Goal: Task Accomplishment & Management: Manage account settings

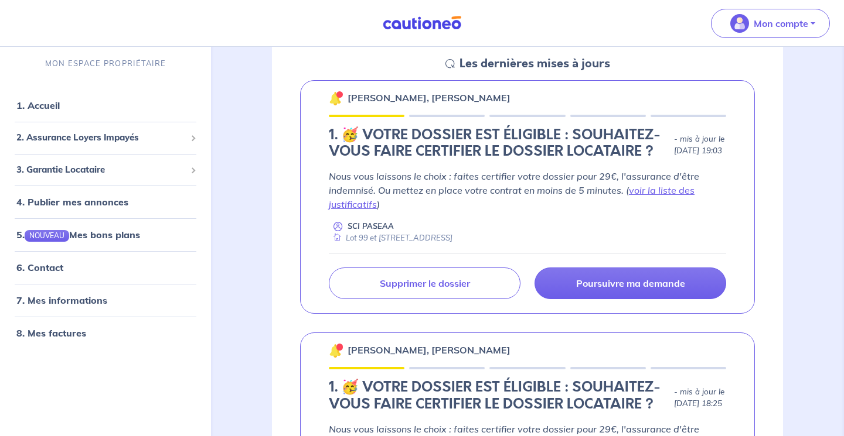
scroll to position [179, 0]
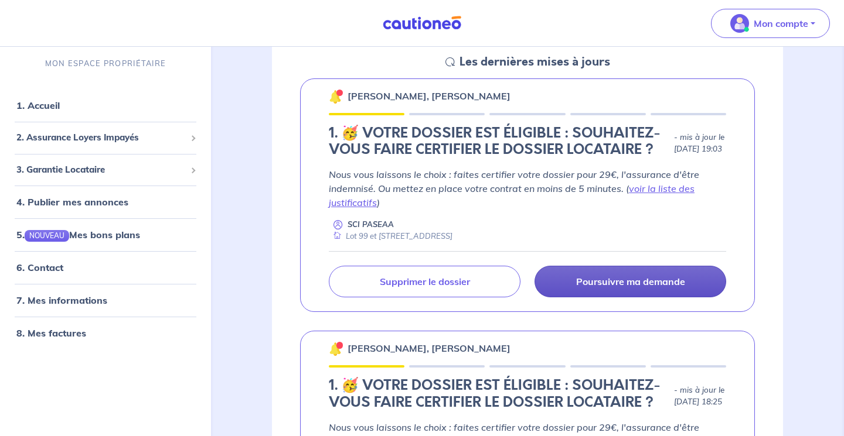
click at [590, 288] on p "Poursuivre ma demande" at bounding box center [630, 282] width 109 height 12
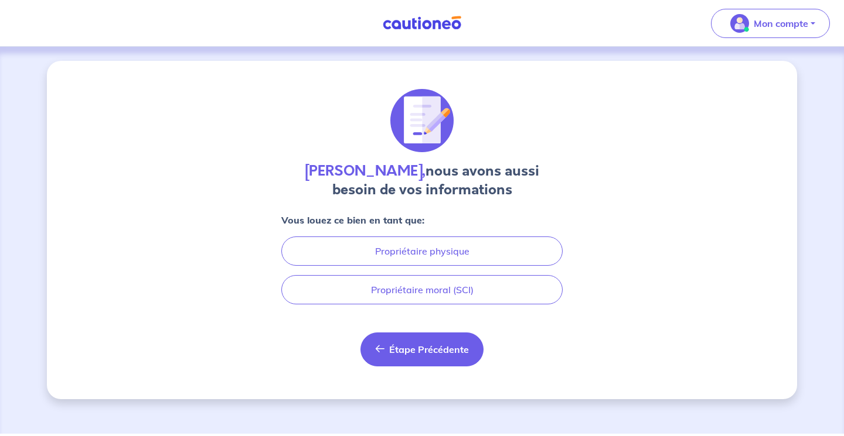
click at [426, 347] on span "Étape Précédente" at bounding box center [429, 350] width 80 height 12
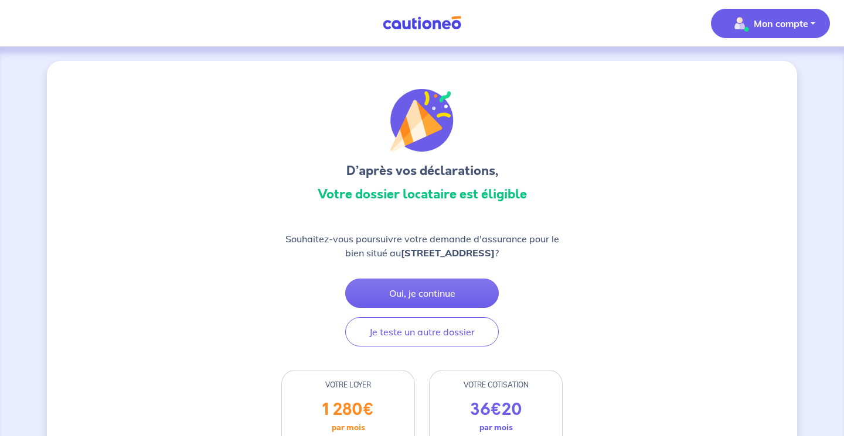
click at [770, 22] on p "Mon compte" at bounding box center [780, 23] width 54 height 14
click at [757, 71] on link "Mes informations" at bounding box center [758, 72] width 94 height 19
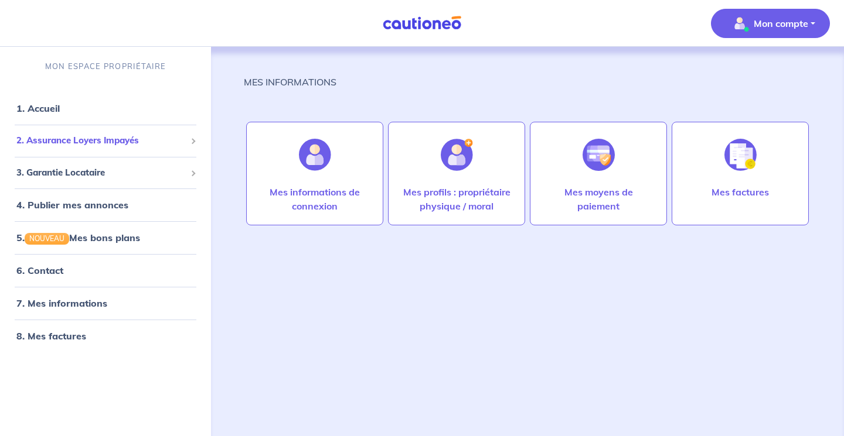
click at [128, 139] on span "2. Assurance Loyers Impayés" at bounding box center [100, 140] width 169 height 13
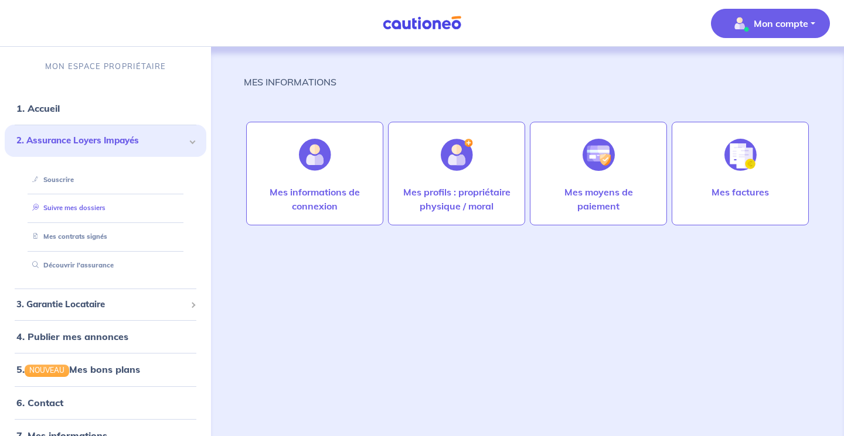
click at [73, 210] on link "Suivre mes dossiers" at bounding box center [67, 208] width 78 height 8
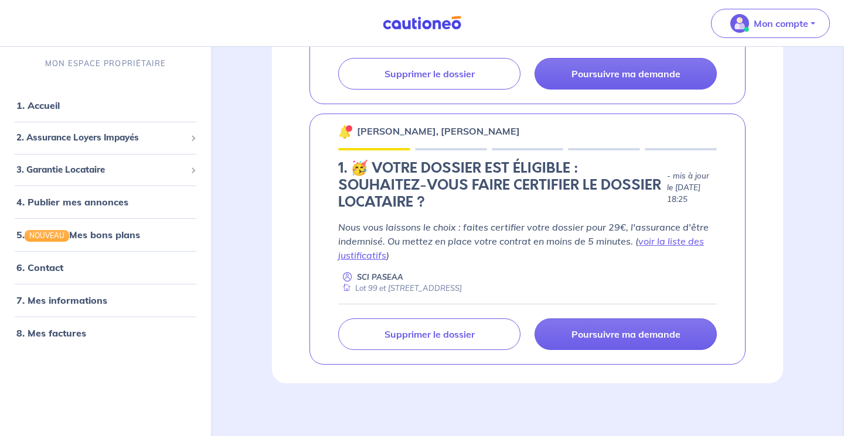
scroll to position [404, 0]
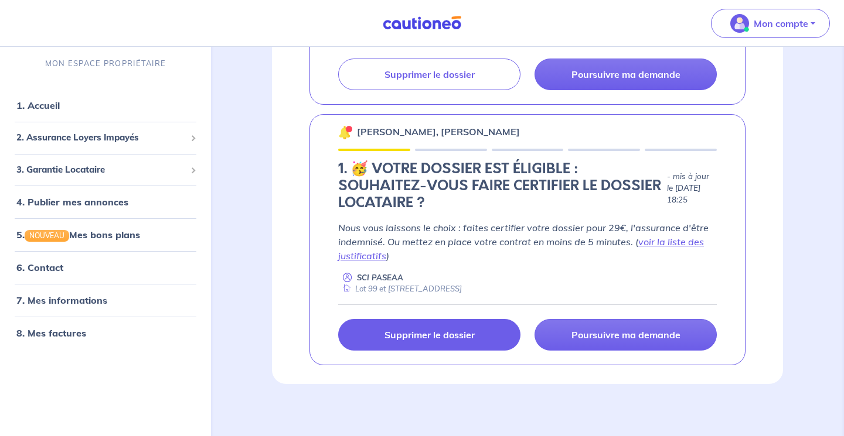
click at [411, 322] on link "Supprimer le dossier" at bounding box center [429, 335] width 182 height 32
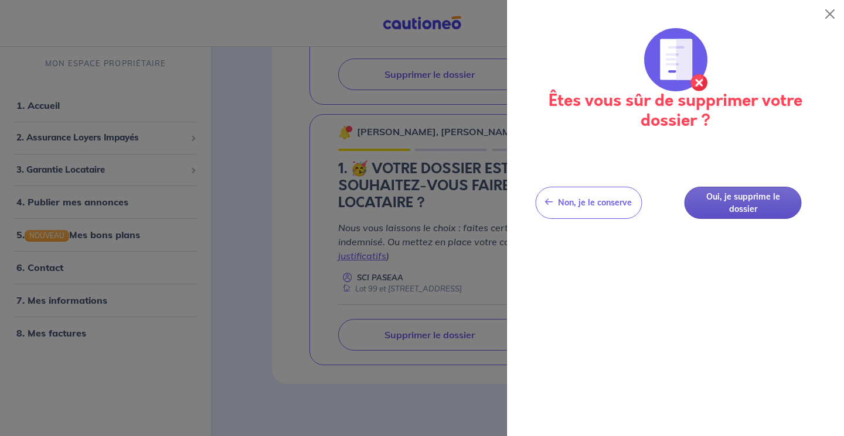
click at [726, 204] on button "Oui, je supprime le dossier" at bounding box center [742, 203] width 117 height 32
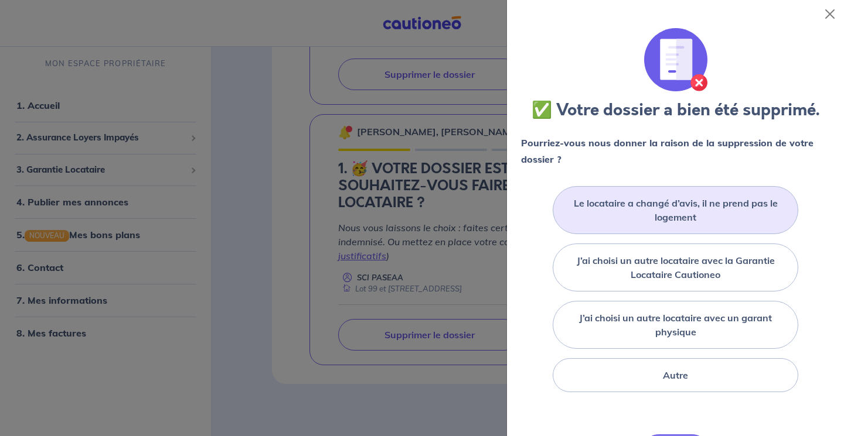
click at [725, 207] on label "Le locataire a changé d’avis, il ne prend pas le logement" at bounding box center [675, 210] width 216 height 28
click at [0, 0] on input "Le locataire a changé d’avis, il ne prend pas le logement" at bounding box center [0, 0] width 0 height 0
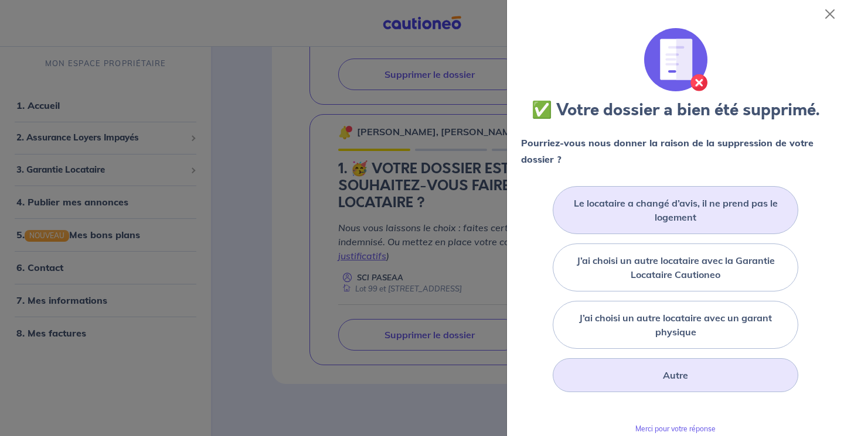
click at [701, 375] on div "Autre" at bounding box center [674, 376] width 245 height 34
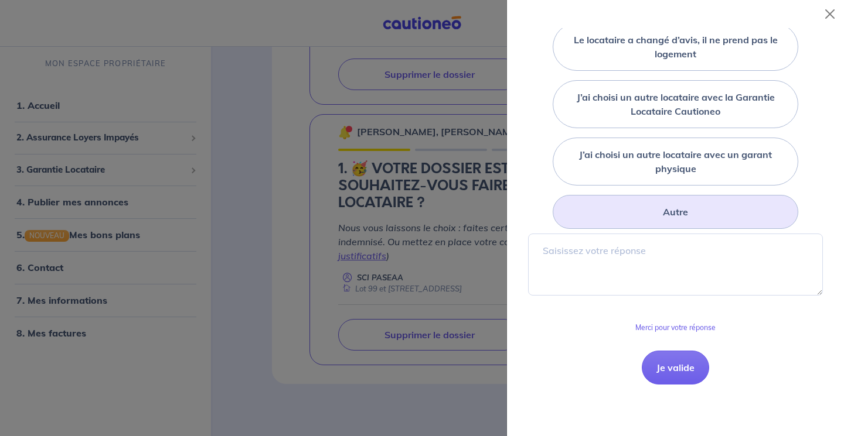
scroll to position [164, 0]
click at [671, 374] on button "Je valide" at bounding box center [675, 367] width 67 height 34
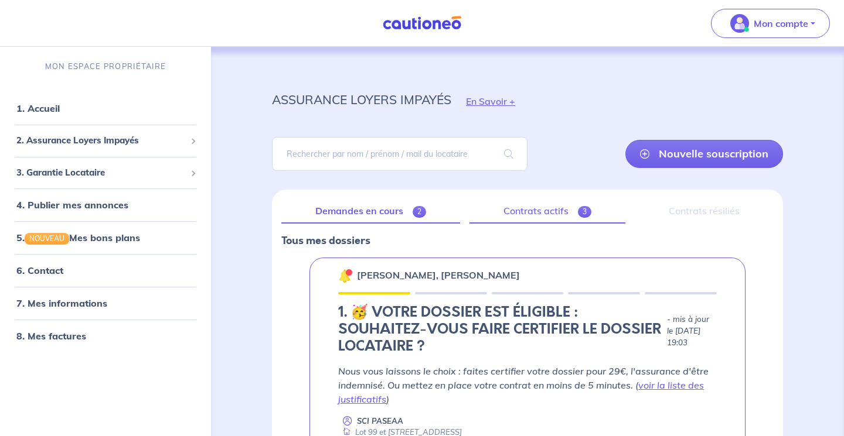
scroll to position [0, 0]
click at [569, 210] on link "Contrats actifs 3" at bounding box center [547, 211] width 156 height 25
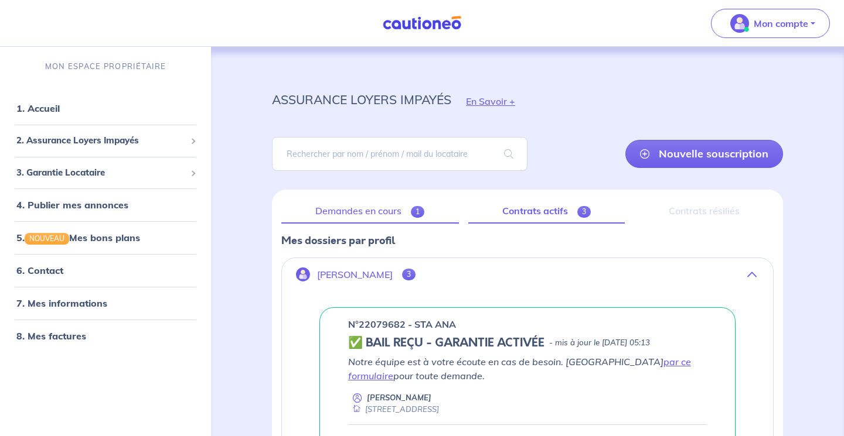
click at [394, 210] on link "Demandes en cours 1" at bounding box center [370, 211] width 178 height 25
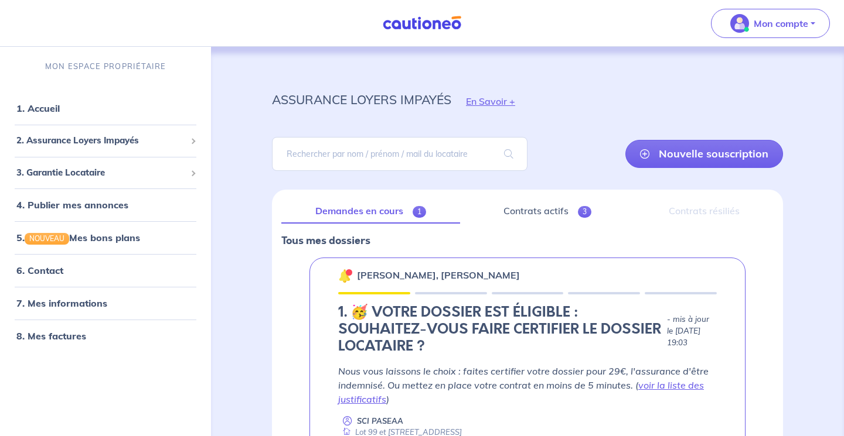
click at [684, 210] on div "Contrats résiliés" at bounding box center [704, 211] width 139 height 25
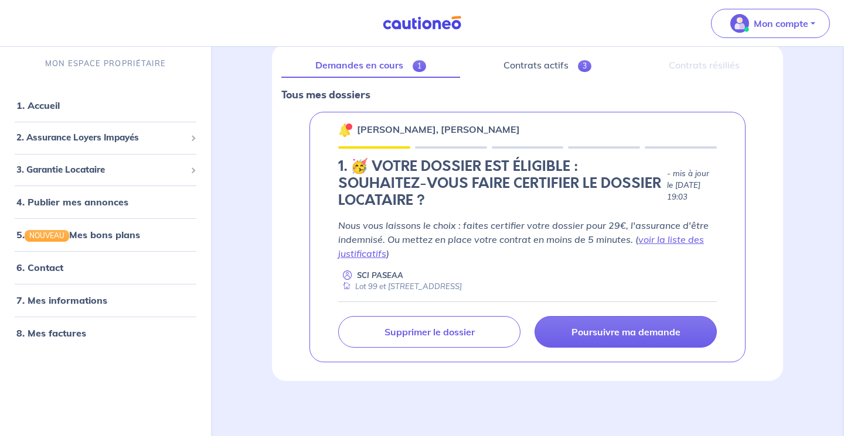
scroll to position [145, 0]
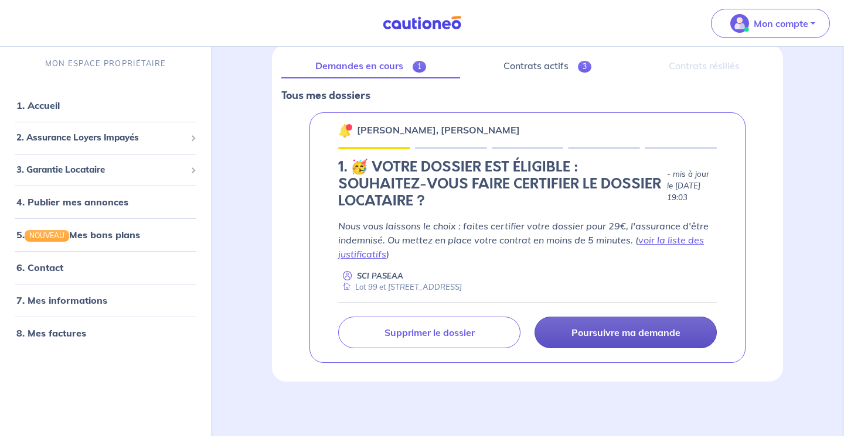
click at [612, 335] on p "Poursuivre ma demande" at bounding box center [625, 333] width 109 height 12
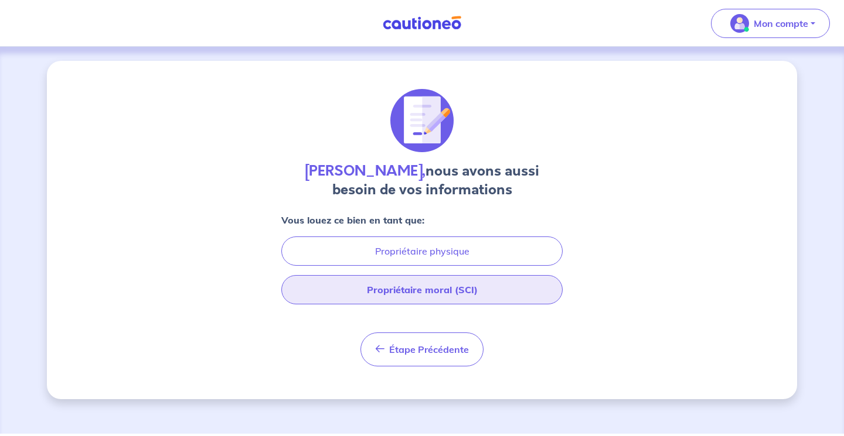
click at [511, 290] on button "Propriétaire moral (SCI)" at bounding box center [421, 289] width 281 height 29
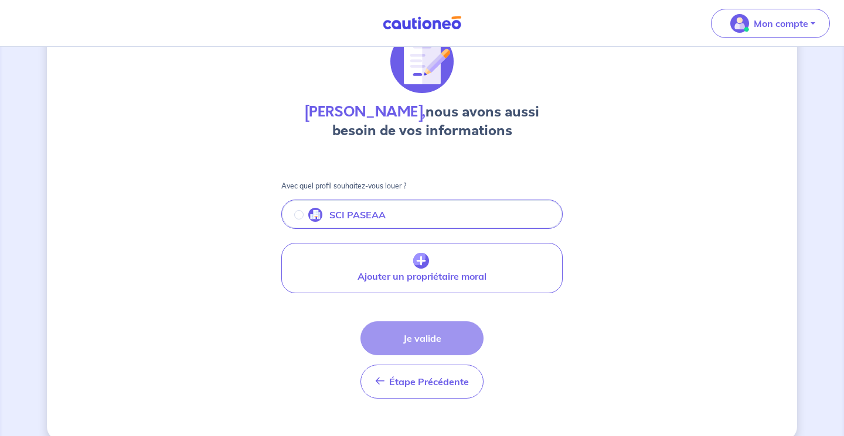
scroll to position [59, 0]
click at [299, 214] on input "radio" at bounding box center [298, 214] width 9 height 9
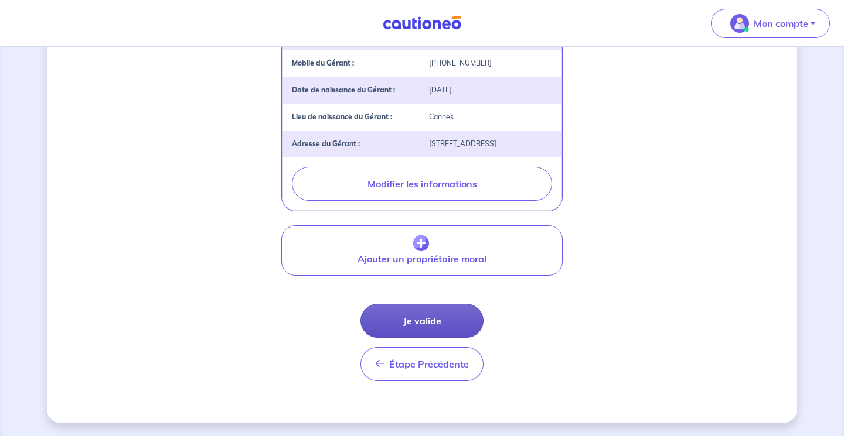
scroll to position [372, 0]
click at [452, 332] on button "Je valide" at bounding box center [421, 321] width 123 height 34
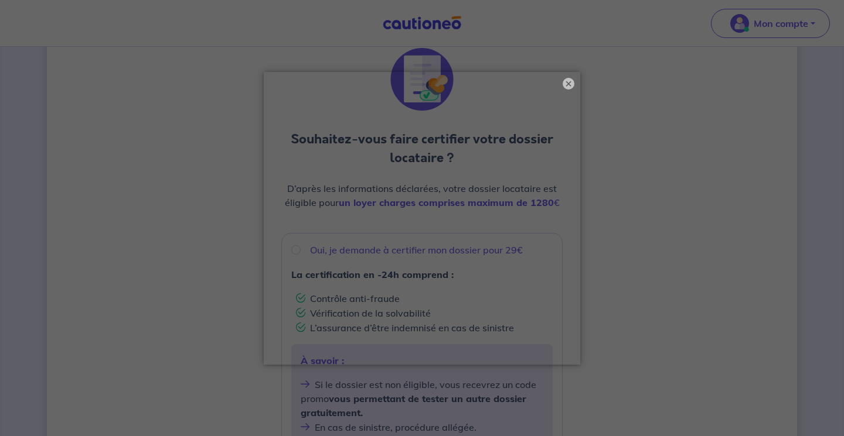
scroll to position [42, 0]
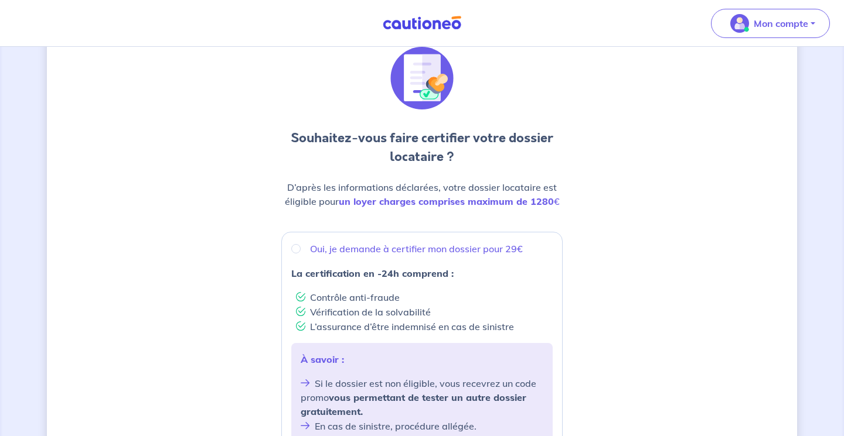
click at [289, 246] on div "Oui, je demande à certifier mon dossier pour 29€ La certification en -24h compr…" at bounding box center [421, 342] width 281 height 221
radio input "true"
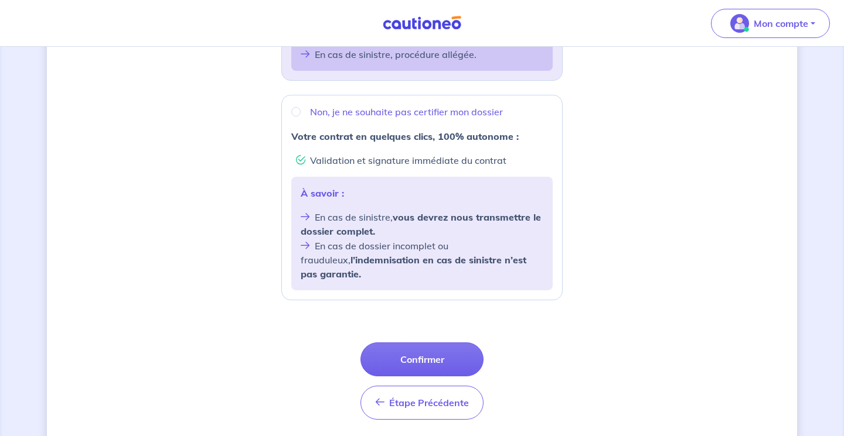
scroll to position [415, 0]
click at [419, 346] on button "Confirmer" at bounding box center [421, 359] width 123 height 34
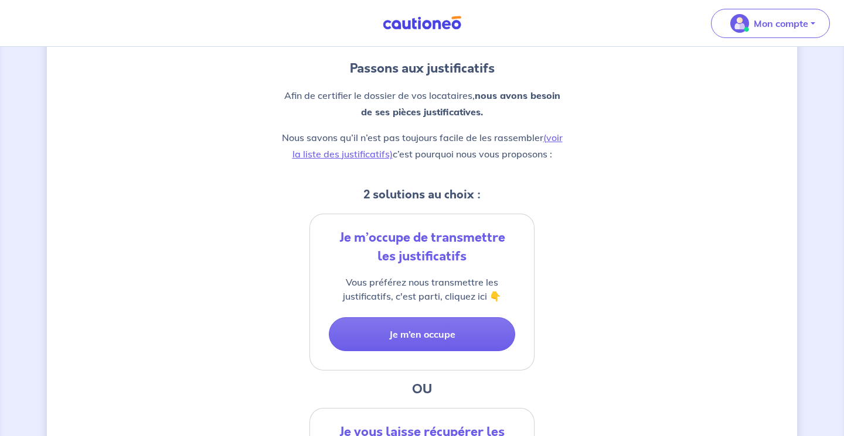
scroll to position [112, 0]
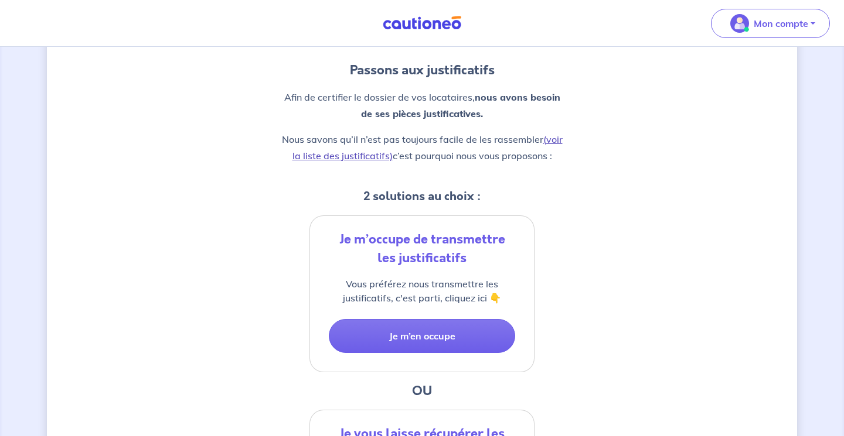
click at [363, 157] on link "(voir la liste des justificatifs)" at bounding box center [427, 148] width 270 height 28
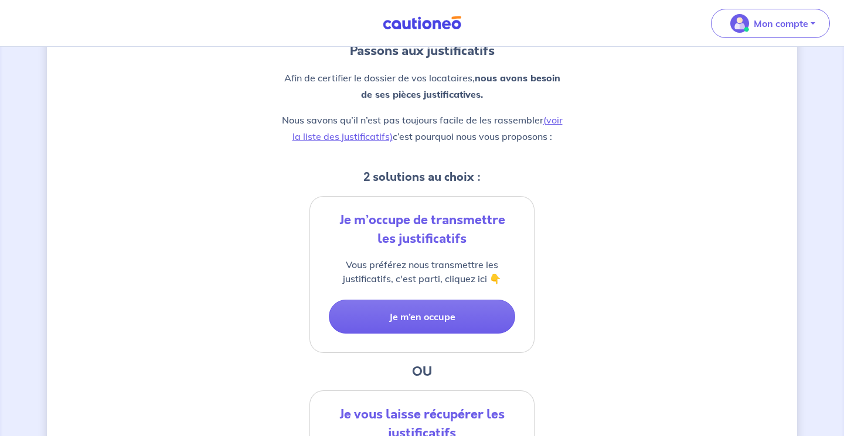
scroll to position [145, 0]
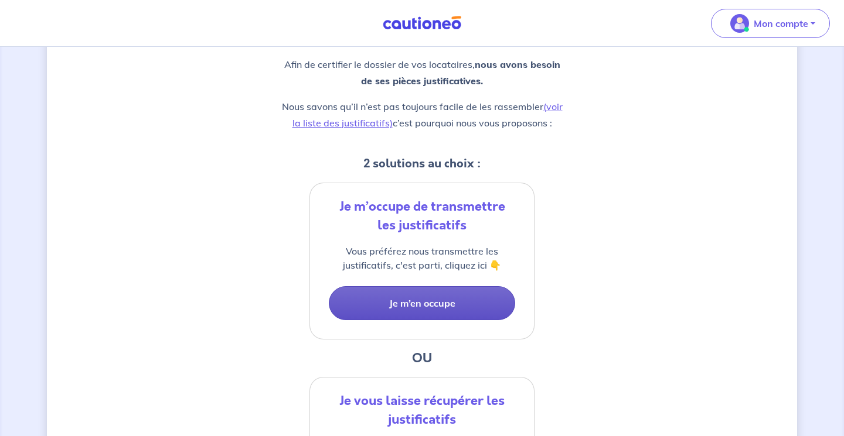
click at [425, 303] on button "Je m’en occupe" at bounding box center [422, 303] width 186 height 34
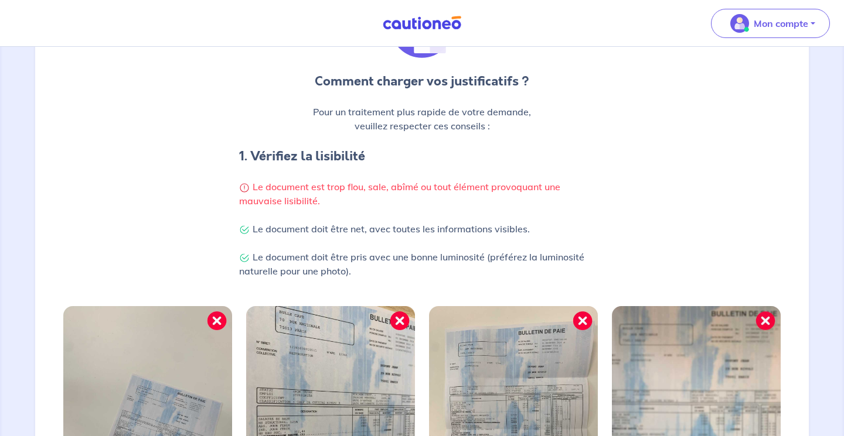
scroll to position [144, 0]
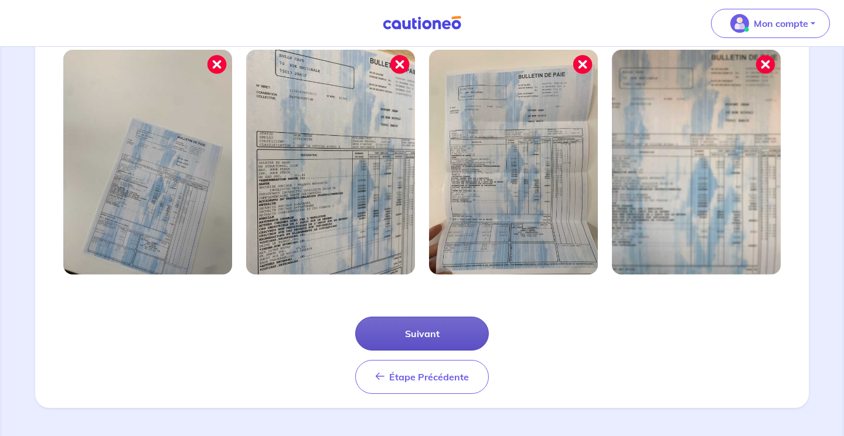
click at [425, 330] on button "Suivant" at bounding box center [422, 334] width 134 height 34
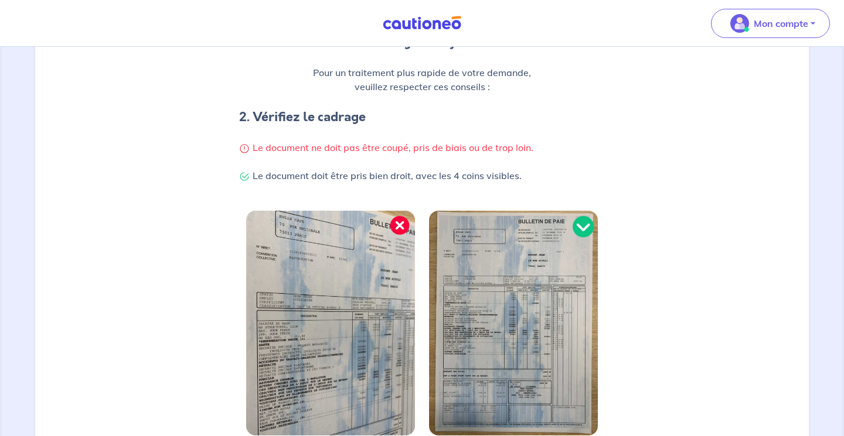
scroll to position [302, 0]
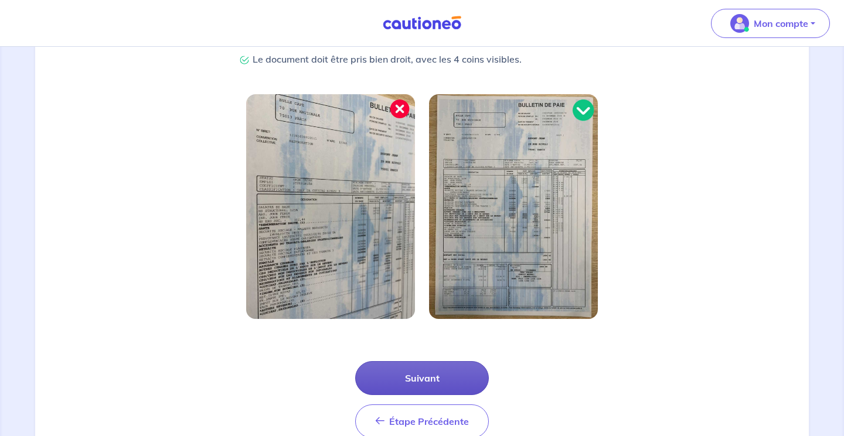
click at [428, 380] on button "Suivant" at bounding box center [422, 378] width 134 height 34
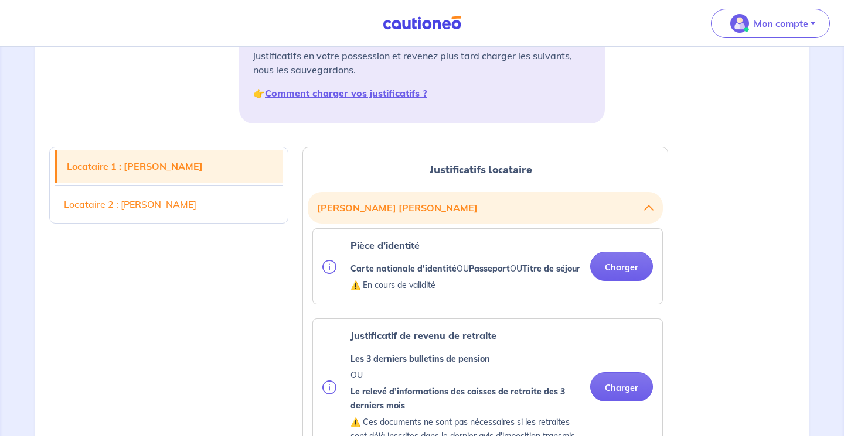
scroll to position [200, 0]
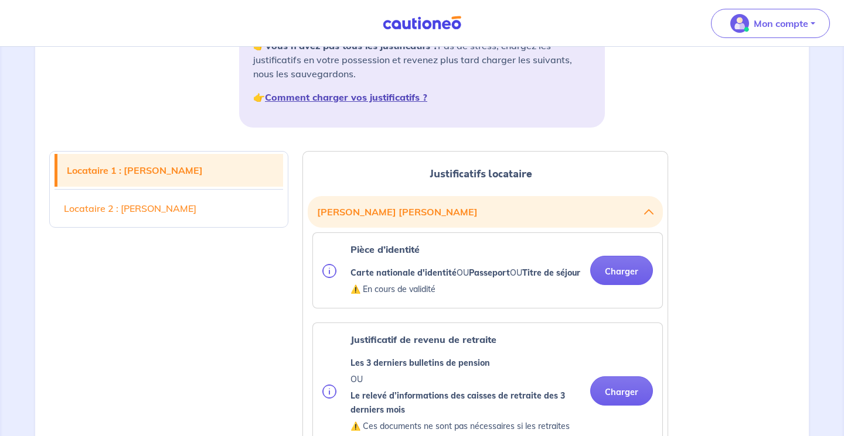
click at [404, 94] on strong "Comment charger vos justificatifs ?" at bounding box center [346, 97] width 162 height 12
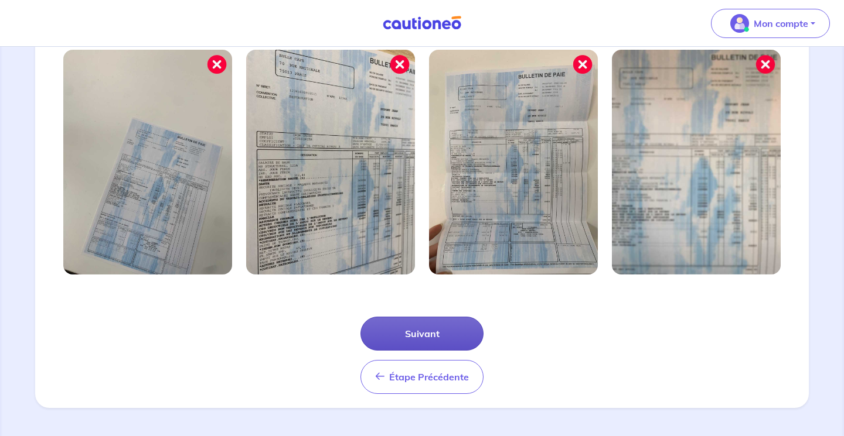
click at [415, 335] on button "Suivant" at bounding box center [421, 334] width 123 height 34
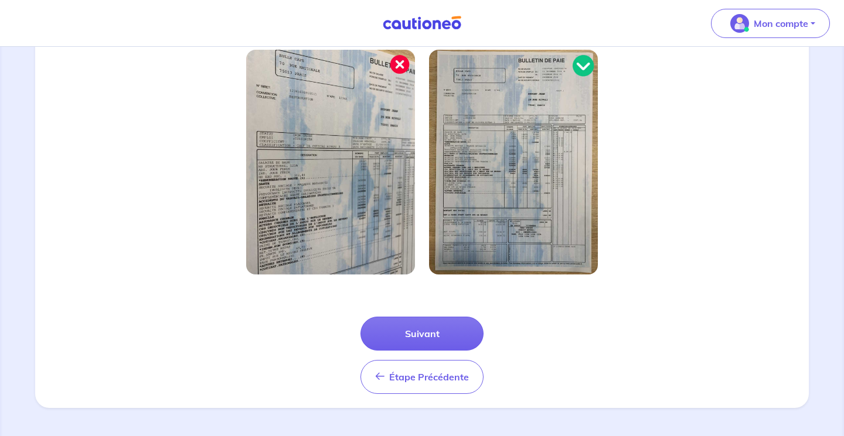
scroll to position [346, 0]
click at [445, 337] on button "Suivant" at bounding box center [421, 334] width 123 height 34
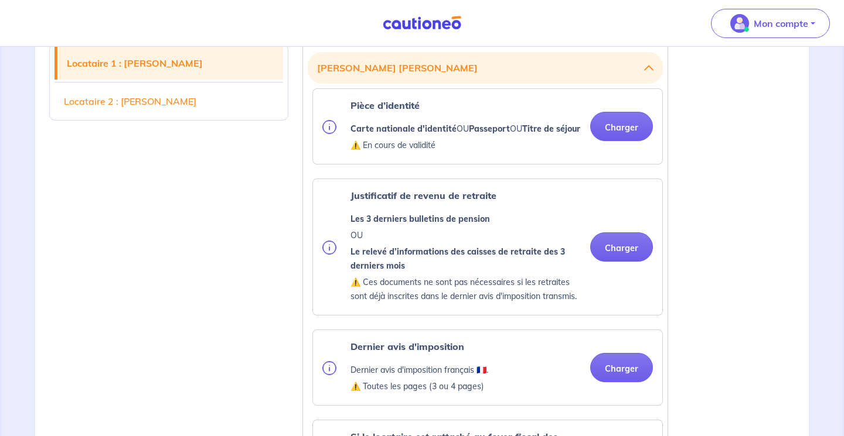
scroll to position [342, 0]
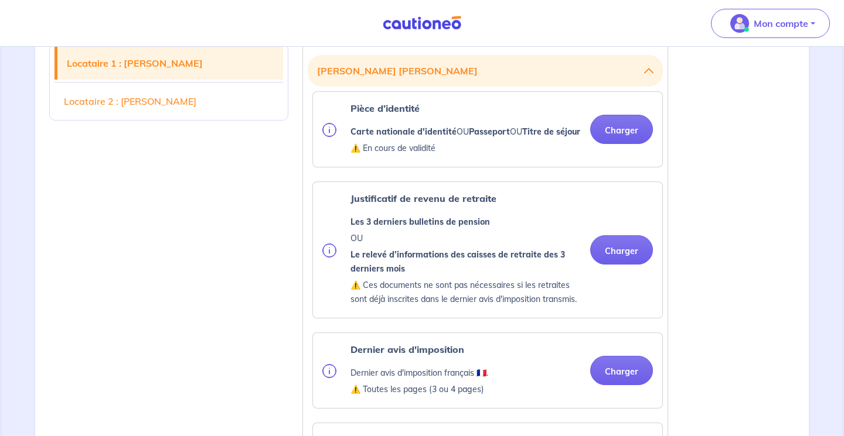
click at [504, 223] on div "Justificatif de revenu de retraite Les 3 derniers bulletins de pension OU Le re…" at bounding box center [465, 250] width 230 height 117
click at [619, 137] on button "Charger" at bounding box center [621, 129] width 63 height 29
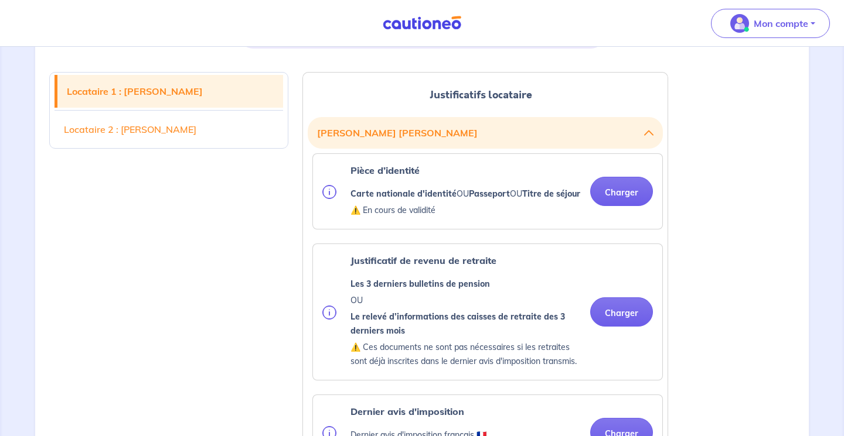
scroll to position [276, 0]
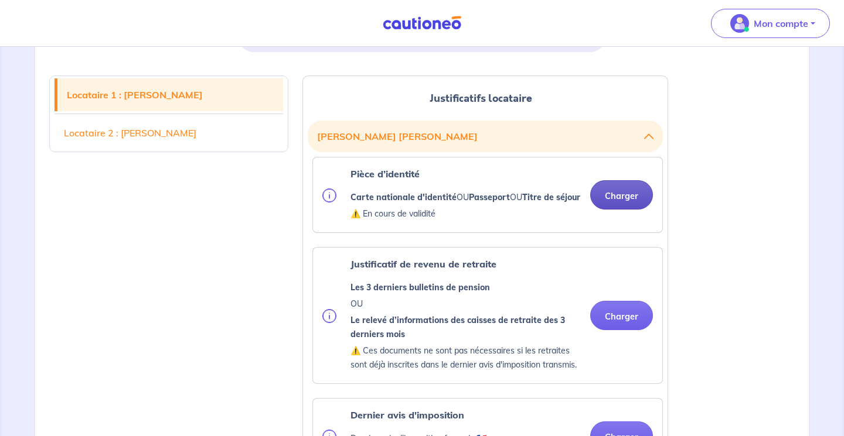
click at [625, 204] on button "Charger" at bounding box center [621, 194] width 63 height 29
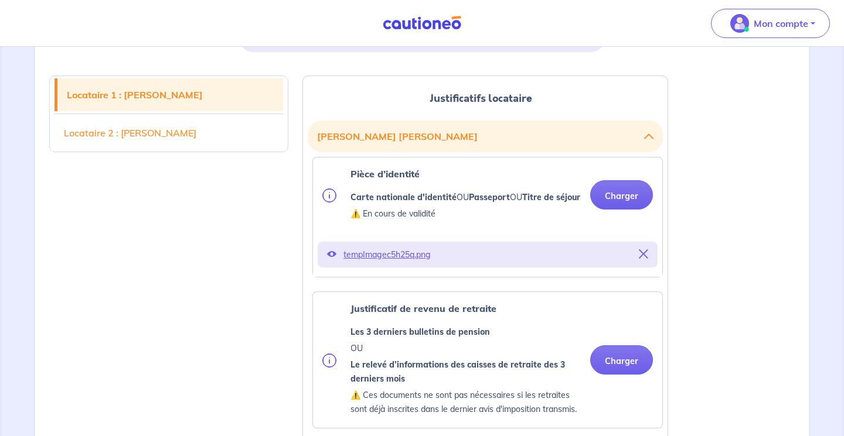
click at [414, 263] on p "tempImagec5h25q.png" at bounding box center [487, 255] width 288 height 16
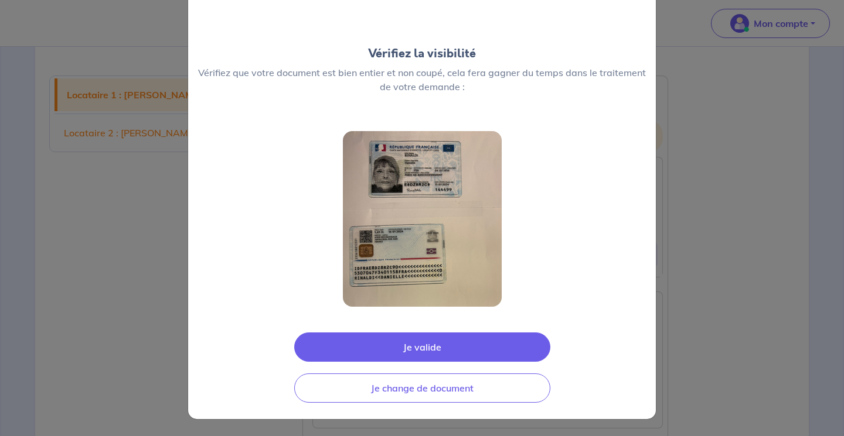
scroll to position [36, 0]
click at [436, 345] on button "Je valide" at bounding box center [422, 347] width 256 height 29
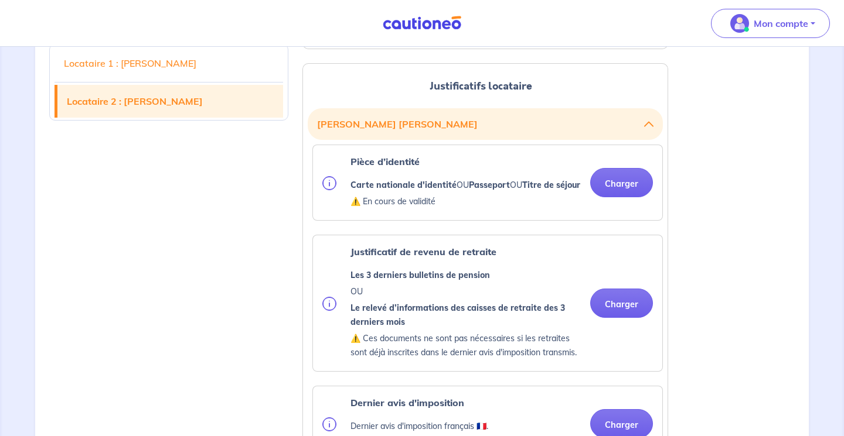
scroll to position [1155, 0]
click at [625, 198] on button "Charger" at bounding box center [621, 183] width 63 height 29
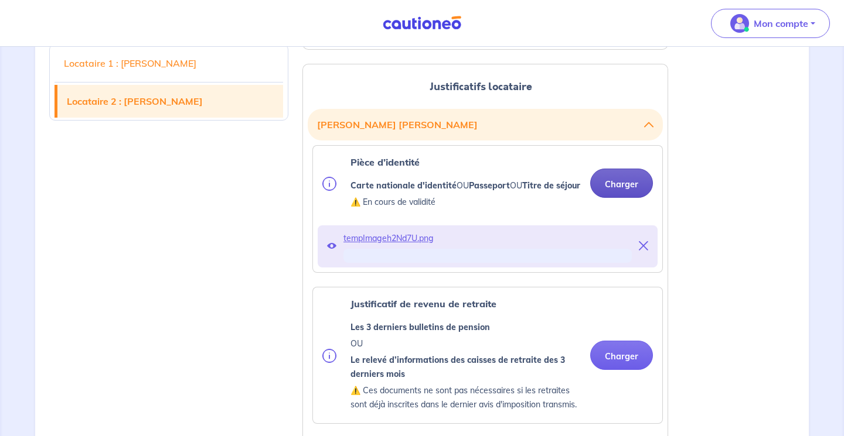
click at [622, 198] on button "Charger" at bounding box center [621, 183] width 63 height 29
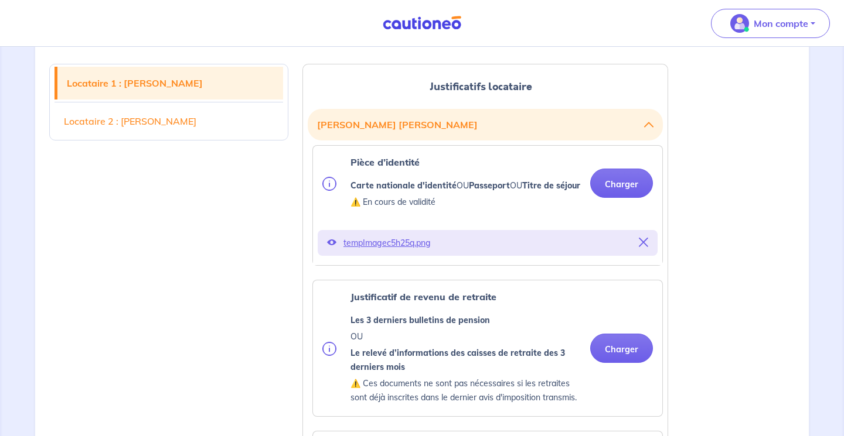
scroll to position [284, 0]
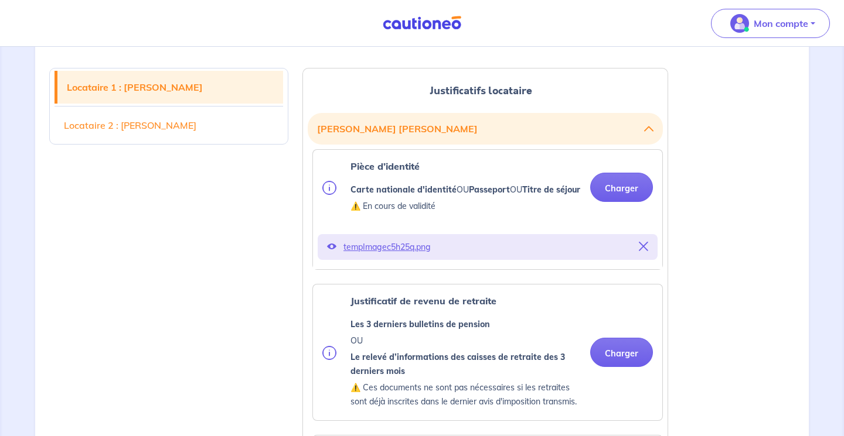
click at [189, 121] on link "Locataire 2 : [PERSON_NAME]" at bounding box center [168, 125] width 228 height 33
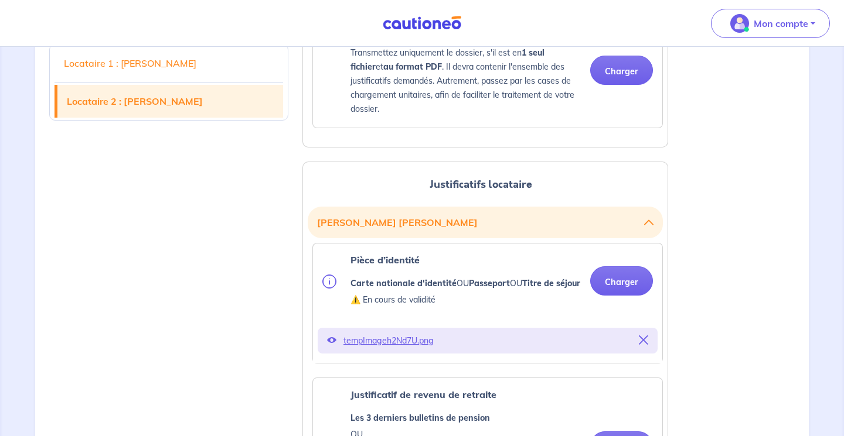
scroll to position [1189, 0]
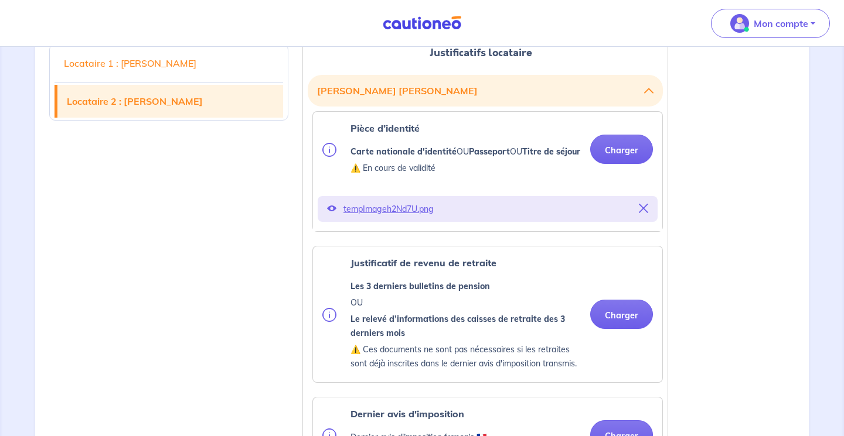
click at [178, 68] on link "Locataire 1 : [PERSON_NAME]" at bounding box center [168, 63] width 228 height 33
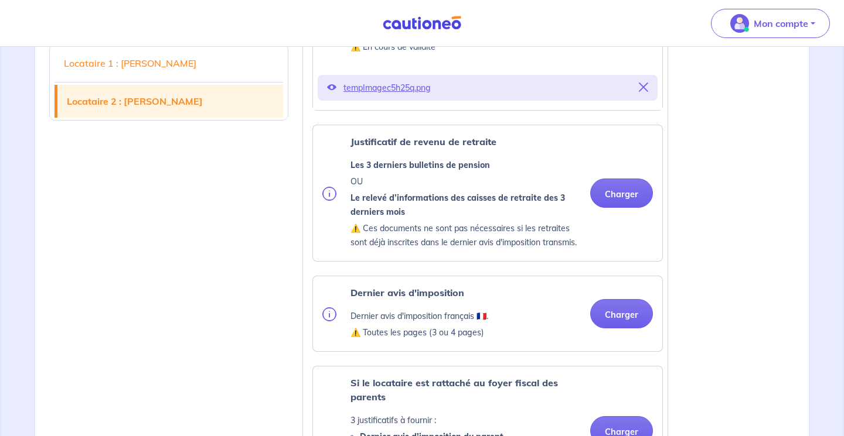
scroll to position [308, 0]
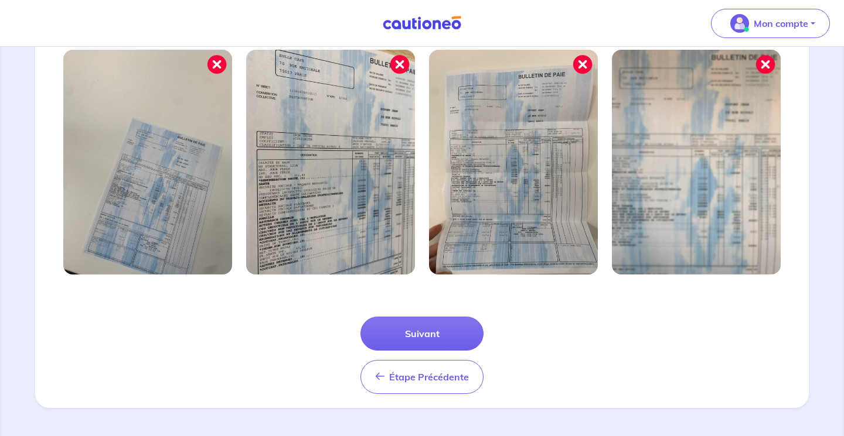
scroll to position [402, 0]
click at [422, 339] on button "Suivant" at bounding box center [421, 334] width 123 height 34
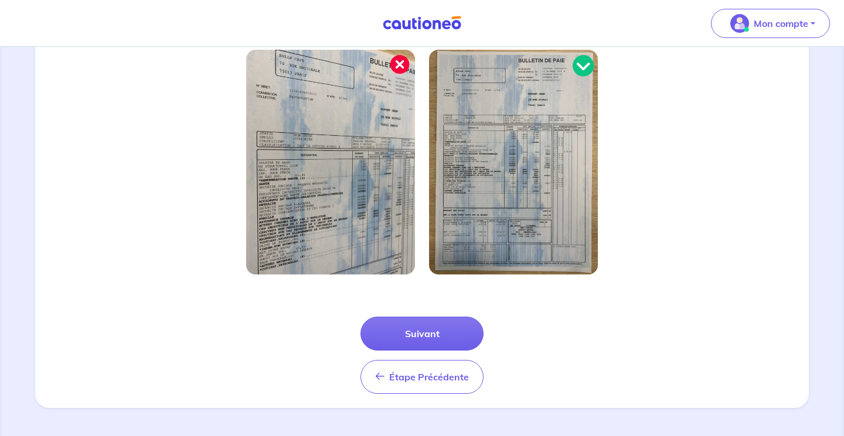
scroll to position [346, 0]
click at [422, 339] on button "Suivant" at bounding box center [421, 334] width 123 height 34
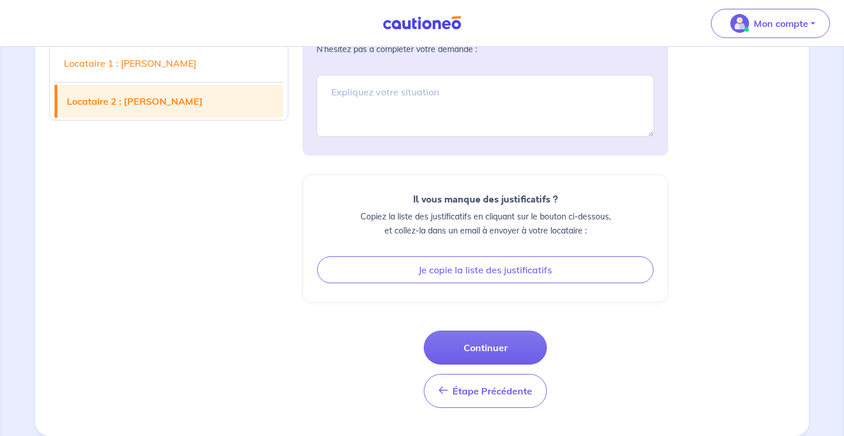
scroll to position [2135, 0]
click at [486, 345] on button "Continuer" at bounding box center [485, 348] width 123 height 34
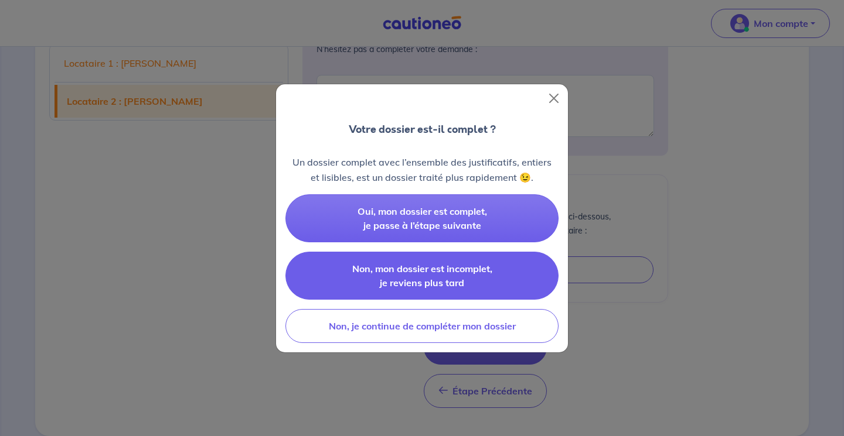
click at [466, 272] on span "Non, mon dossier est incomplet, je reviens plus tard" at bounding box center [422, 276] width 140 height 26
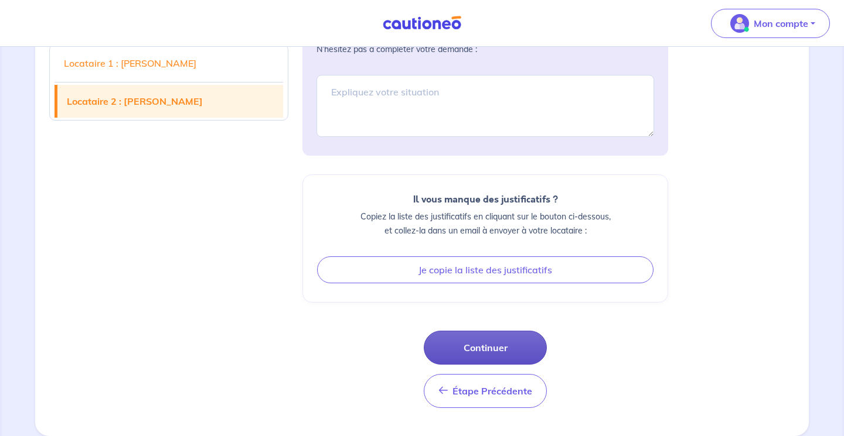
click at [517, 346] on button "Continuer" at bounding box center [485, 348] width 123 height 34
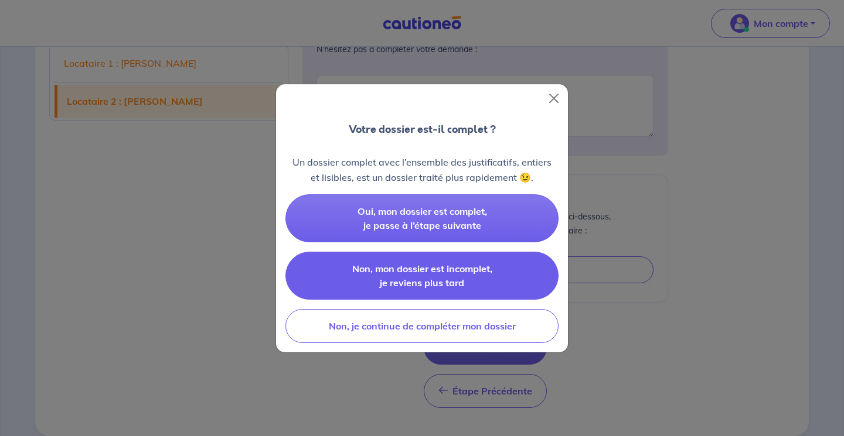
click at [469, 278] on button "Non, mon dossier est incomplet, je reviens plus tard" at bounding box center [421, 276] width 273 height 48
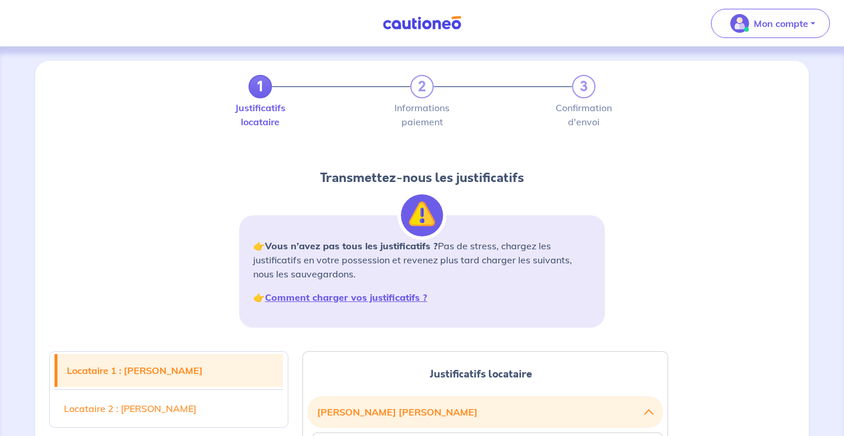
scroll to position [0, 0]
click at [789, 14] on span "Mon compte" at bounding box center [766, 23] width 83 height 19
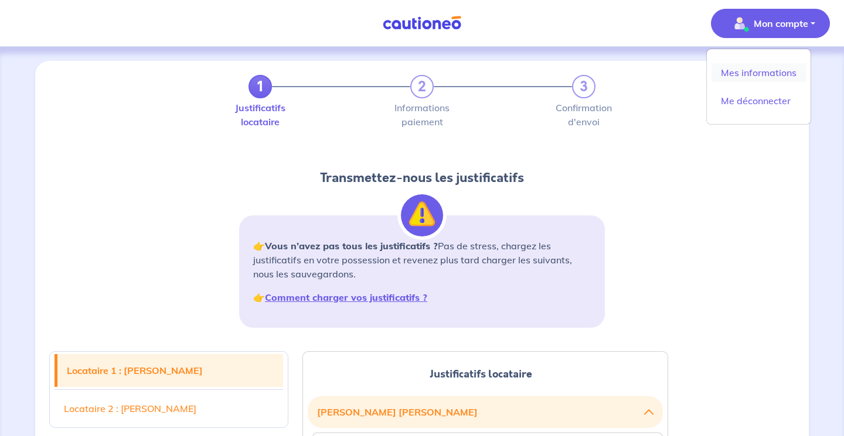
click at [759, 71] on link "Mes informations" at bounding box center [758, 72] width 94 height 19
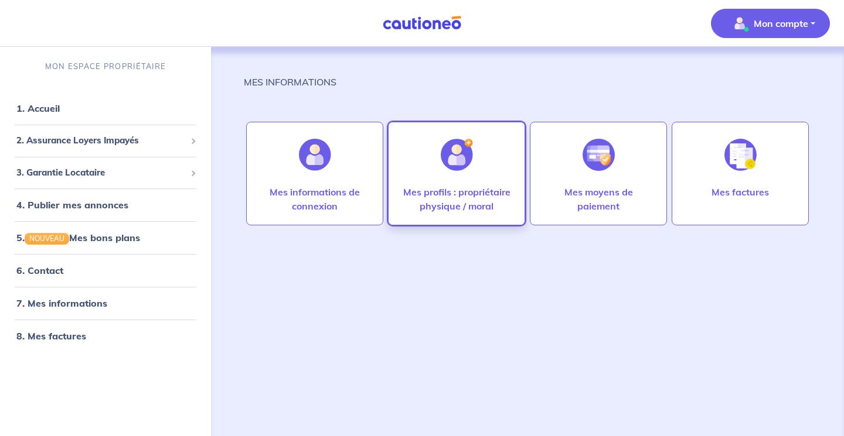
click at [442, 169] on img at bounding box center [457, 155] width 32 height 32
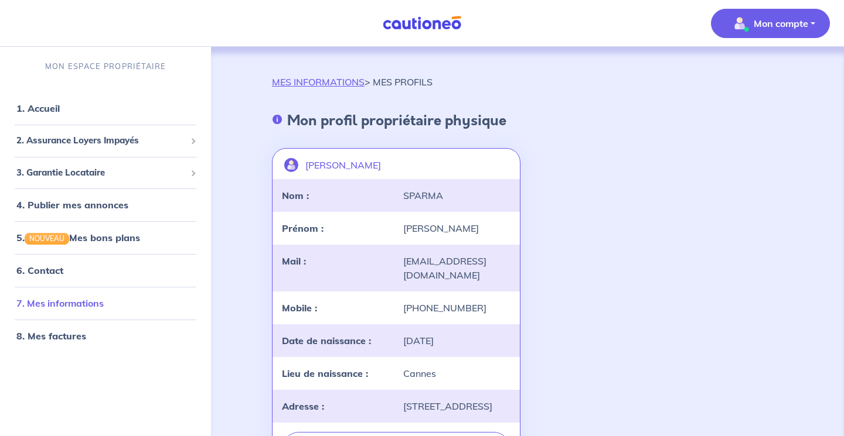
click at [52, 303] on link "7. Mes informations" at bounding box center [59, 304] width 87 height 12
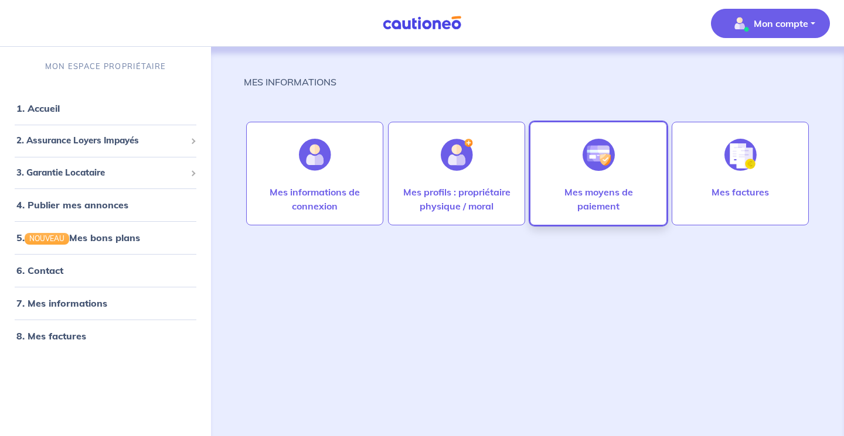
click at [573, 165] on div at bounding box center [598, 155] width 51 height 60
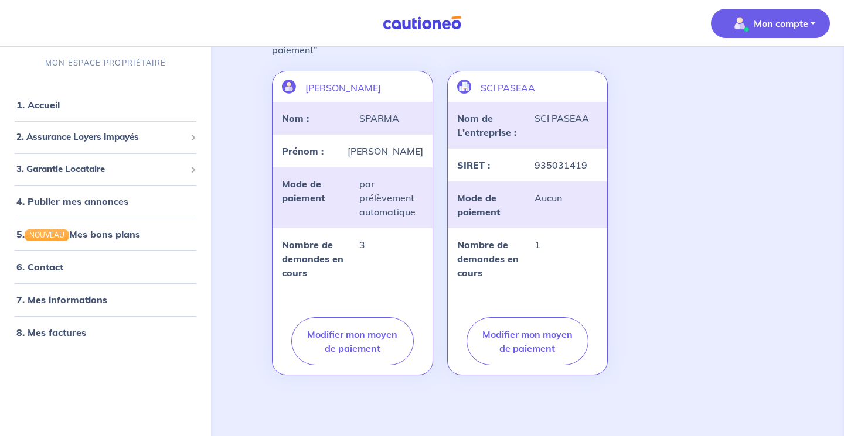
scroll to position [122, 0]
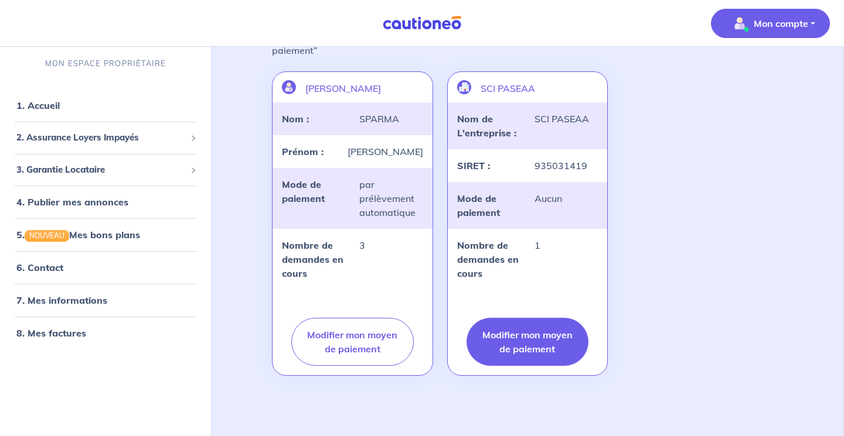
click at [543, 339] on button "Modifier mon moyen de paiement" at bounding box center [527, 342] width 122 height 48
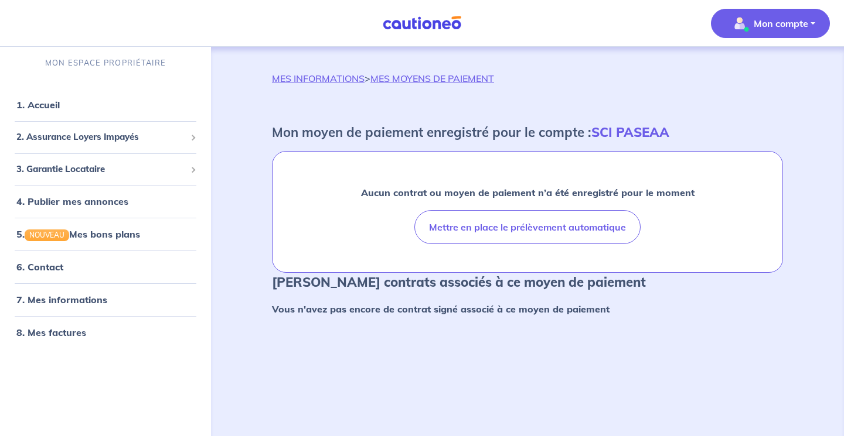
scroll to position [0, 0]
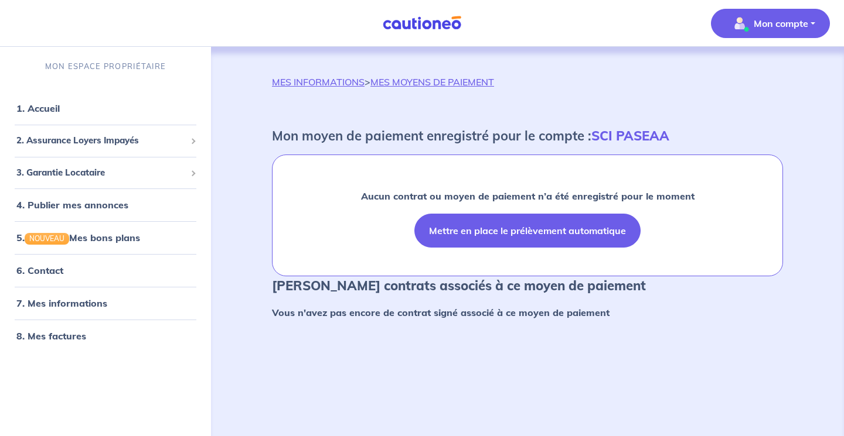
click at [558, 232] on button "Mettre en place le prélèvement automatique" at bounding box center [527, 231] width 226 height 34
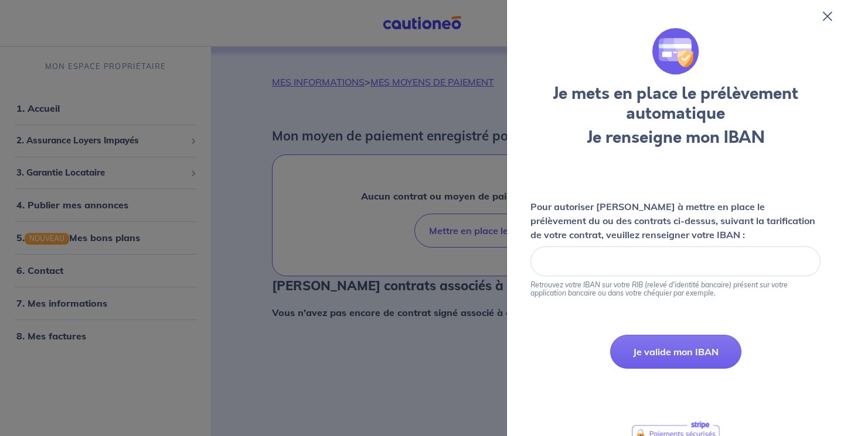
click at [831, 16] on icon at bounding box center [827, 16] width 9 height 9
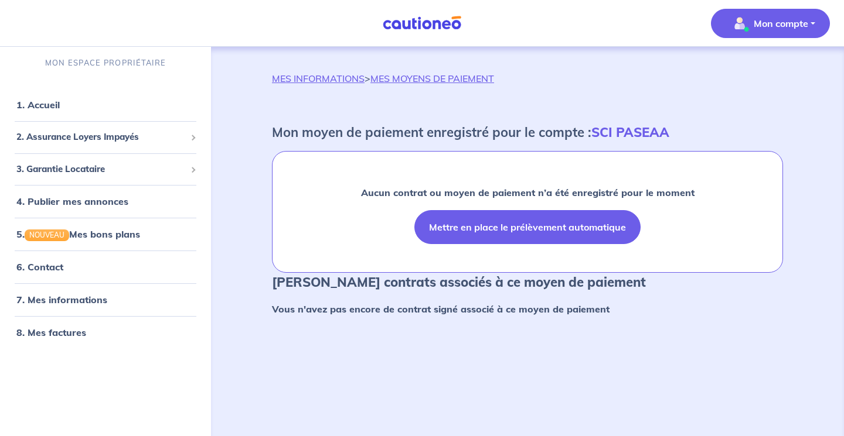
scroll to position [4, 0]
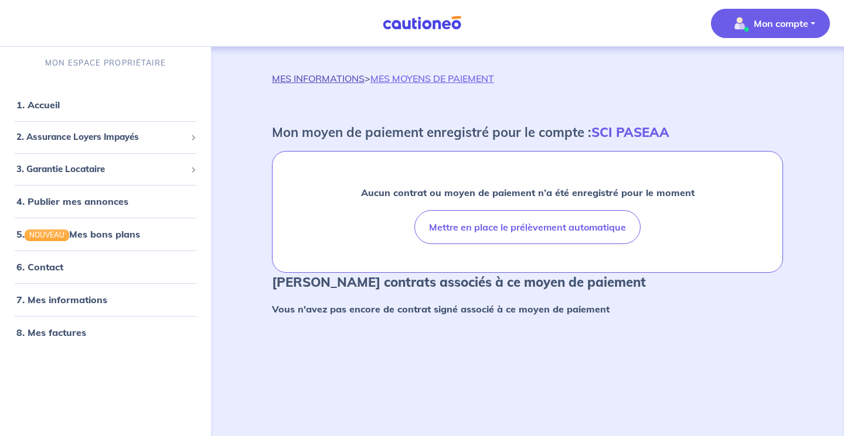
click at [358, 81] on link "MES INFORMATIONS" at bounding box center [318, 79] width 93 height 12
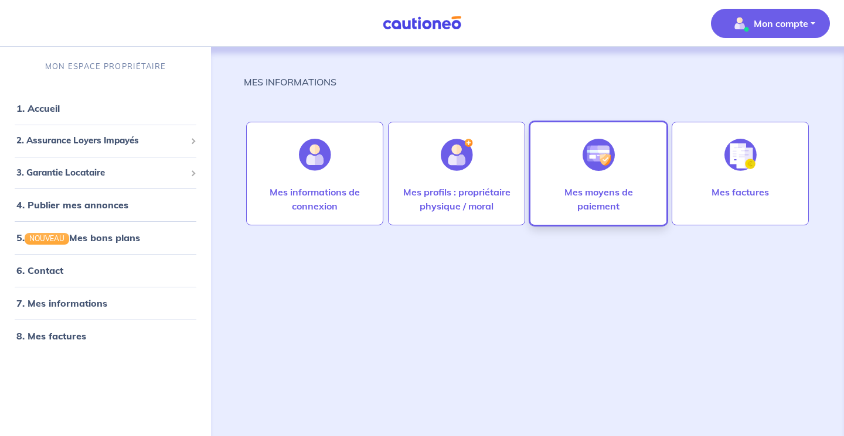
click at [592, 180] on div at bounding box center [598, 155] width 51 height 60
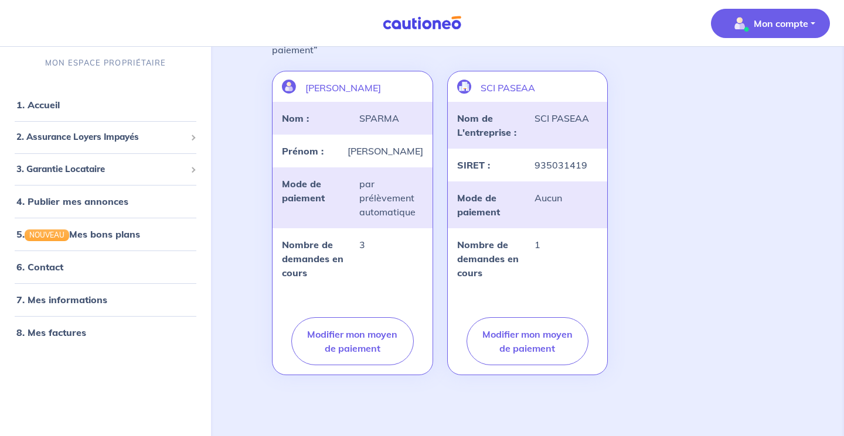
scroll to position [122, 0]
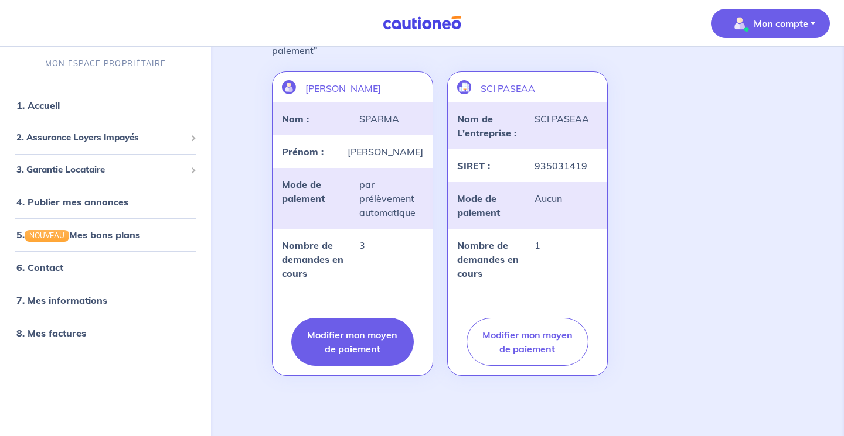
click at [354, 340] on button "Modifier mon moyen de paiement" at bounding box center [352, 342] width 122 height 48
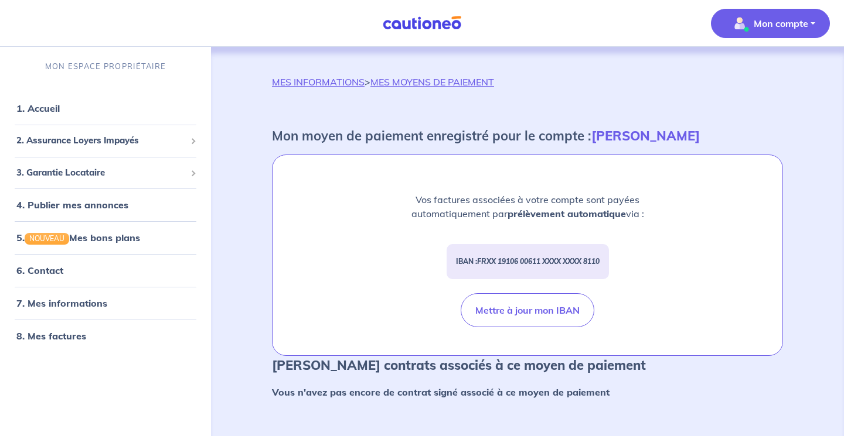
scroll to position [0, 0]
click at [344, 83] on link "MES INFORMATIONS" at bounding box center [318, 82] width 93 height 12
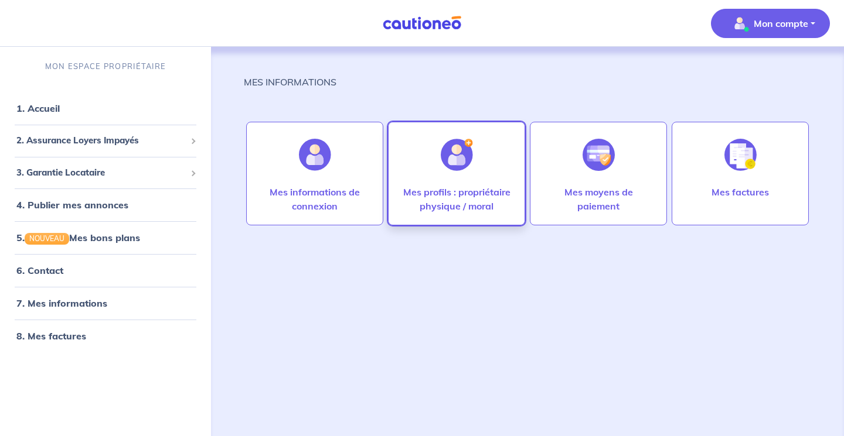
click at [485, 187] on p "Mes profils : propriétaire physique / moral" at bounding box center [456, 199] width 112 height 28
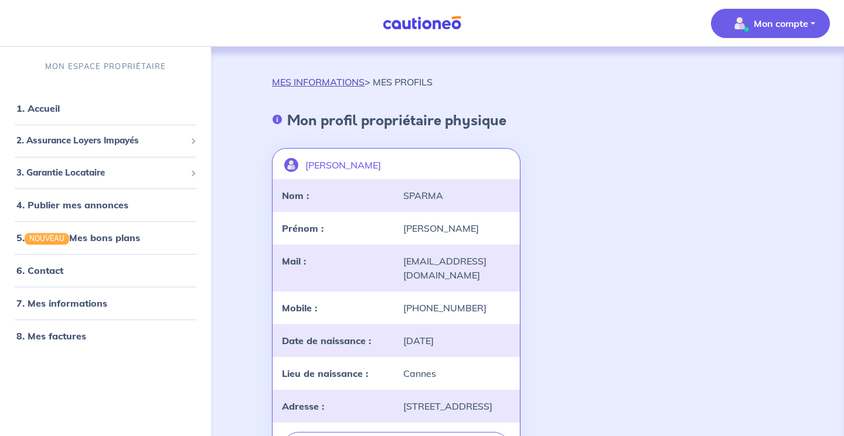
click at [312, 80] on link "MES INFORMATIONS" at bounding box center [318, 82] width 93 height 12
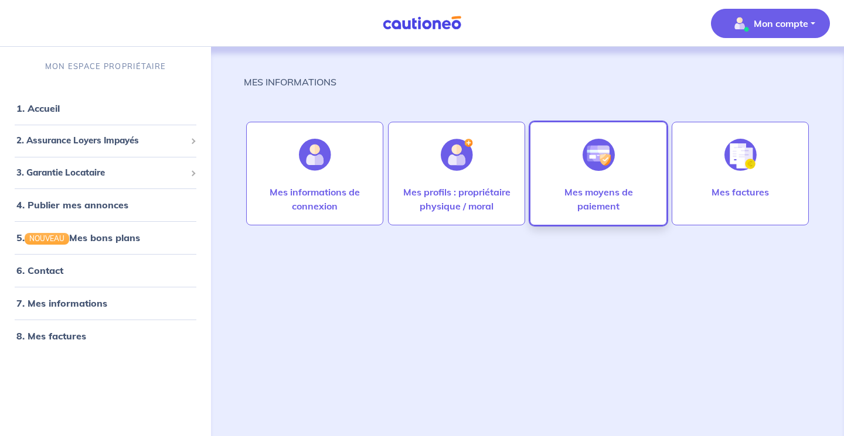
click at [611, 176] on div at bounding box center [598, 155] width 51 height 60
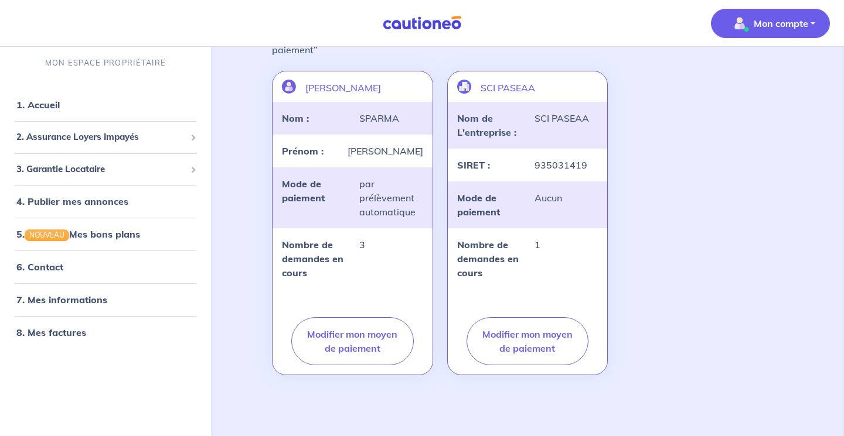
scroll to position [122, 0]
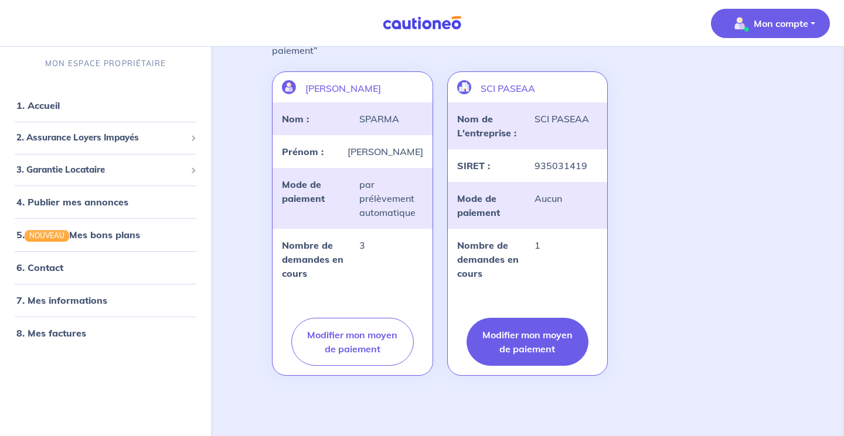
click at [541, 349] on button "Modifier mon moyen de paiement" at bounding box center [527, 342] width 122 height 48
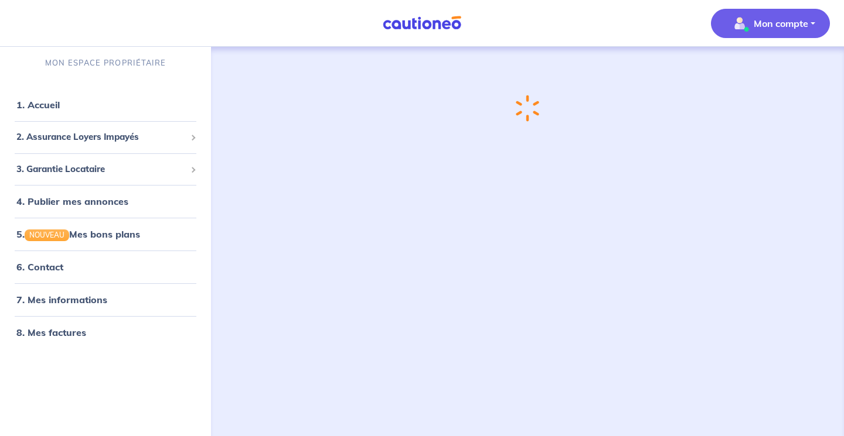
scroll to position [0, 0]
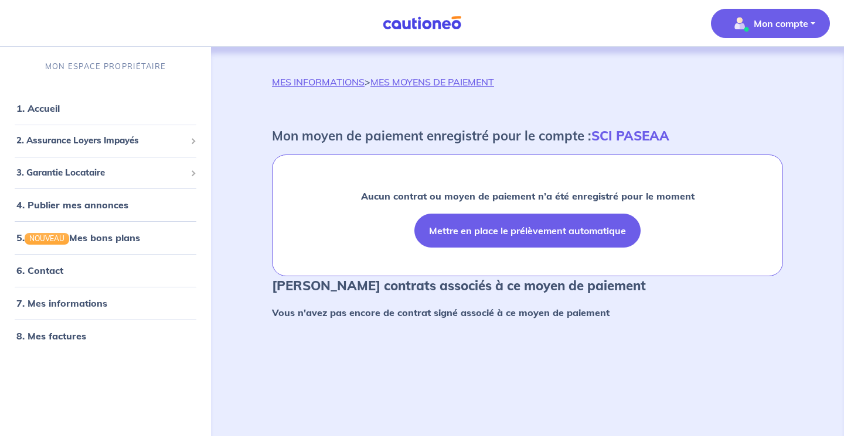
click at [545, 231] on button "Mettre en place le prélèvement automatique" at bounding box center [527, 231] width 226 height 34
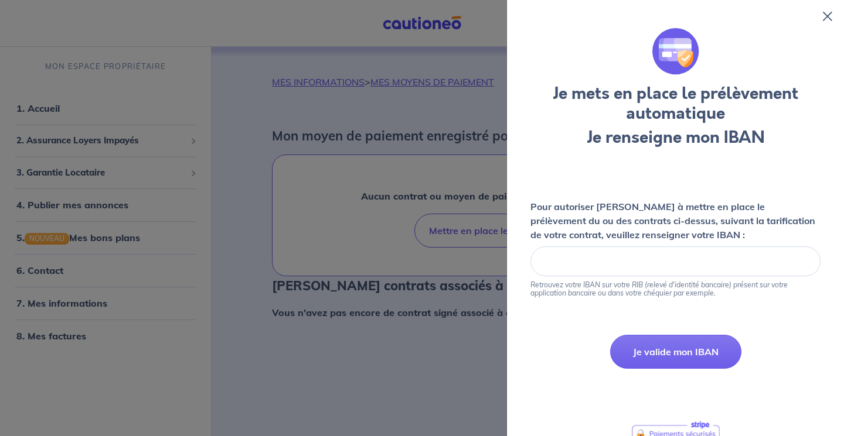
click at [826, 18] on icon at bounding box center [827, 16] width 9 height 9
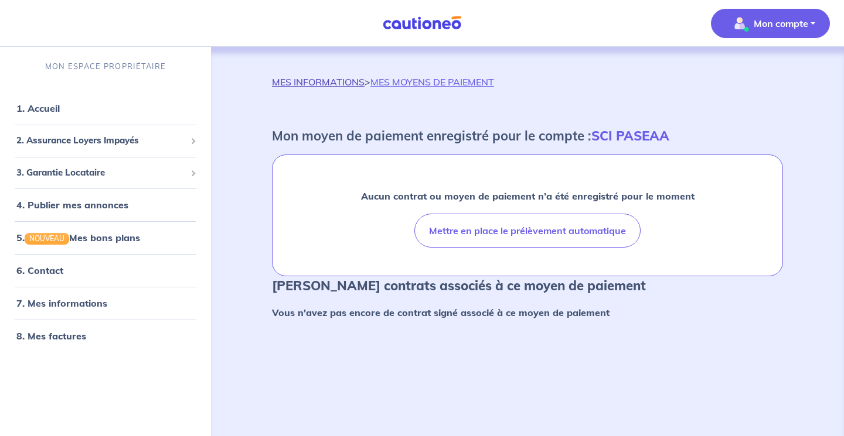
click at [288, 80] on link "MES INFORMATIONS" at bounding box center [318, 82] width 93 height 12
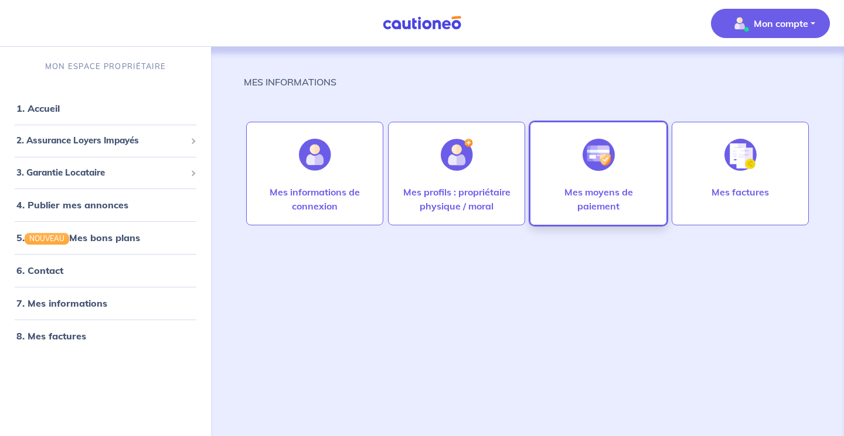
click at [599, 163] on img at bounding box center [598, 155] width 32 height 32
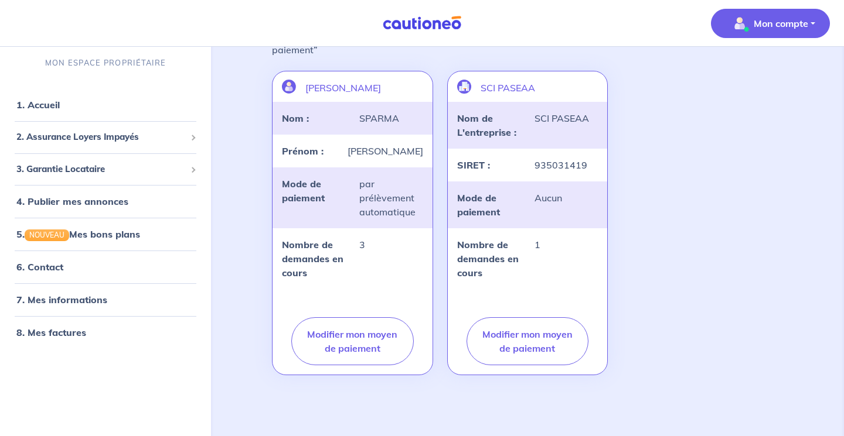
scroll to position [122, 0]
click at [51, 111] on link "1. Accueil" at bounding box center [37, 106] width 43 height 12
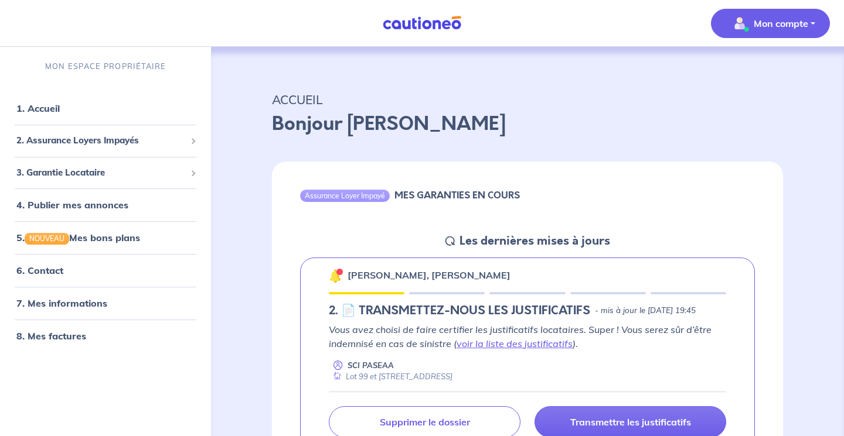
click at [794, 29] on p "Mon compte" at bounding box center [780, 23] width 54 height 14
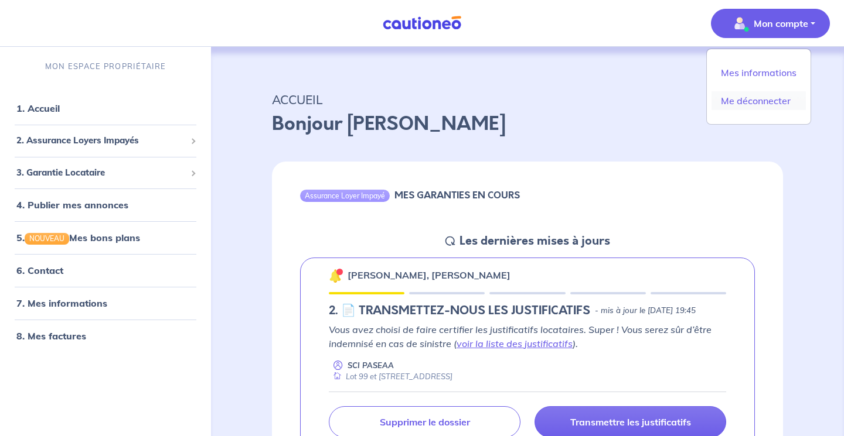
click at [749, 101] on link "Me déconnecter" at bounding box center [758, 100] width 94 height 19
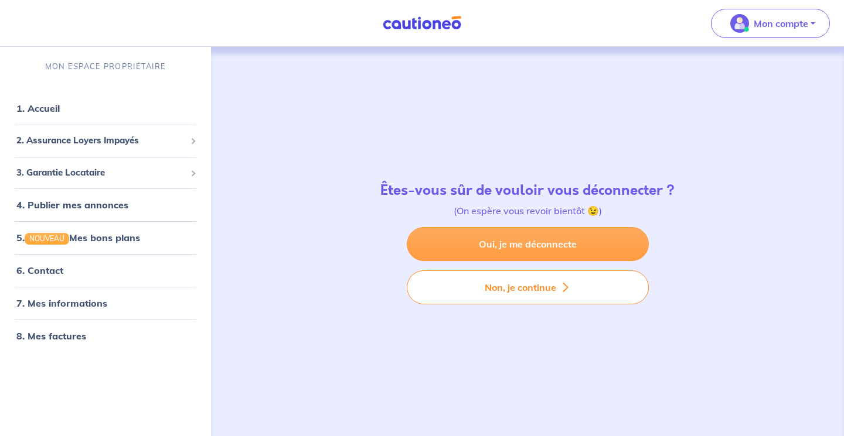
click at [587, 250] on link "Oui, je me déconnecte" at bounding box center [528, 244] width 242 height 34
